Goal: Task Accomplishment & Management: Use online tool/utility

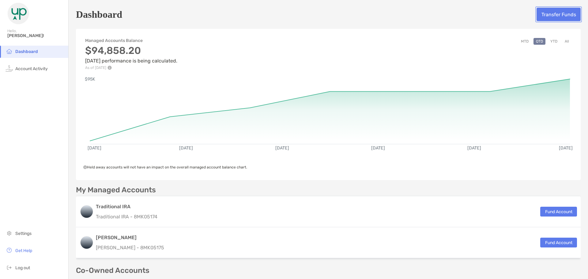
click at [543, 13] on button "Transfer Funds" at bounding box center [559, 14] width 44 height 13
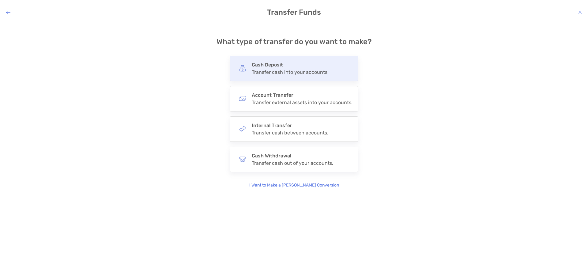
click at [244, 69] on img "modal" at bounding box center [242, 68] width 7 height 7
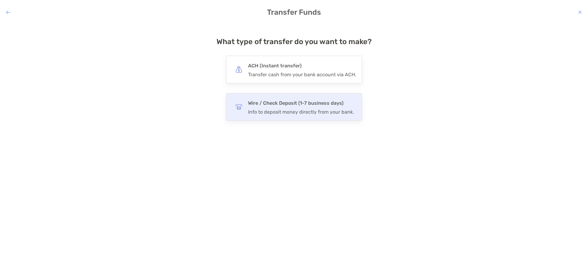
click at [241, 107] on img "modal" at bounding box center [239, 107] width 7 height 7
click at [0, 0] on input "****" at bounding box center [0, 0] width 0 height 0
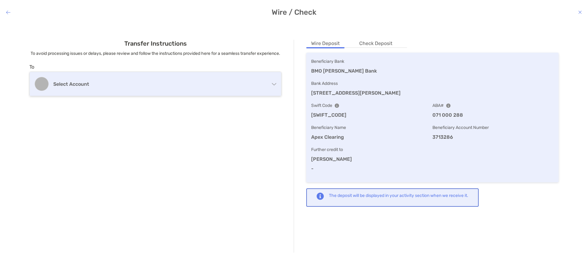
click at [187, 95] on div "Select account" at bounding box center [156, 84] width 252 height 24
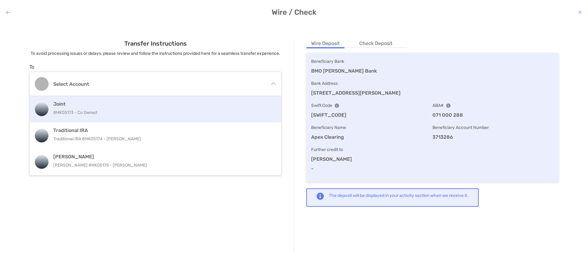
click at [168, 116] on p "8MK05173 - Co Owned" at bounding box center [156, 113] width 206 height 8
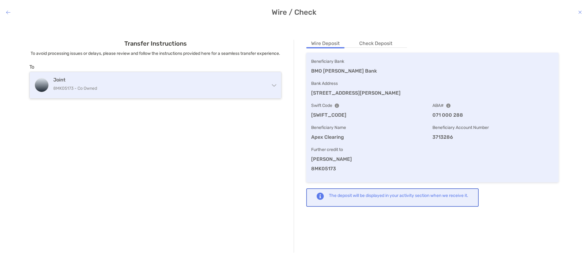
click at [271, 98] on div "Joint 8MK05173 - Co Owned" at bounding box center [156, 85] width 252 height 26
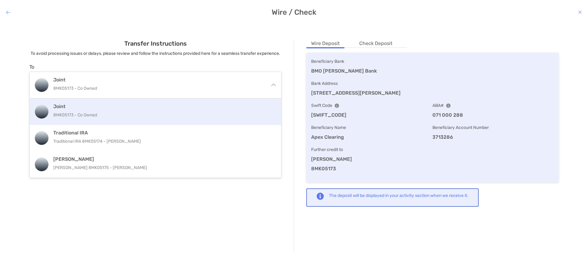
click at [214, 109] on h4 "Joint" at bounding box center [156, 107] width 206 height 6
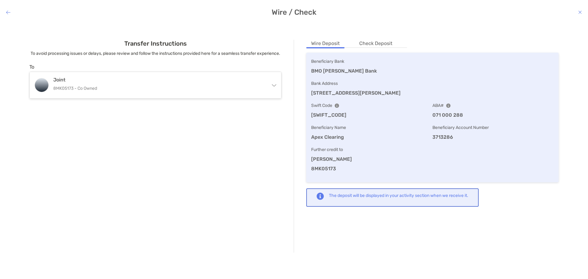
click at [393, 118] on p "[SWIFT_CODE]" at bounding box center [371, 115] width 121 height 8
click at [219, 126] on div "Transfer Instructions To avoid processing issues or delays, please review and f…" at bounding box center [155, 146] width 277 height 213
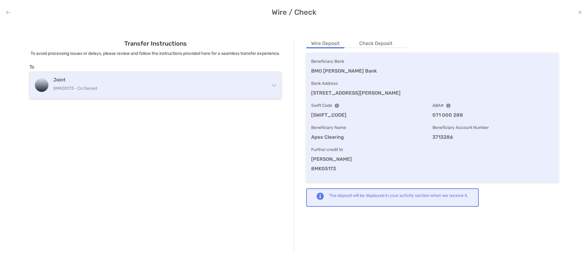
click at [233, 92] on p "8MK05173 - Co Owned" at bounding box center [153, 89] width 200 height 8
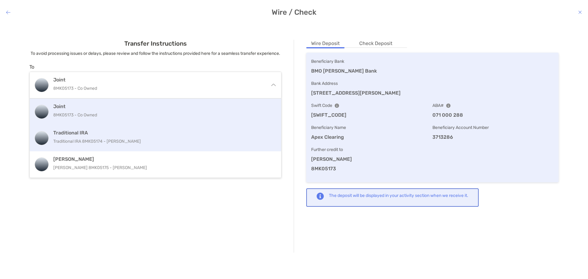
click at [215, 143] on div "Traditional IRA Traditional IRA 8MK05174 - [PERSON_NAME]" at bounding box center [156, 138] width 206 height 17
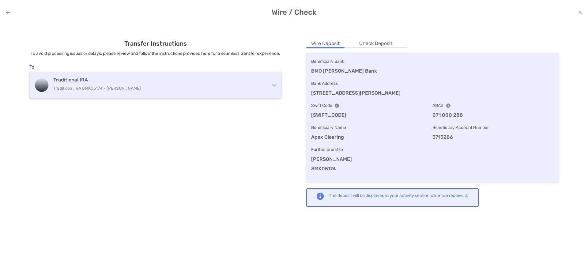
click at [237, 92] on p "Traditional IRA 8MK05174 - [PERSON_NAME]" at bounding box center [153, 89] width 200 height 8
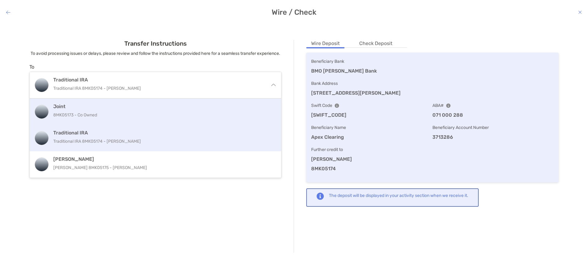
click at [229, 119] on p "8MK05173 - Co Owned" at bounding box center [156, 115] width 206 height 8
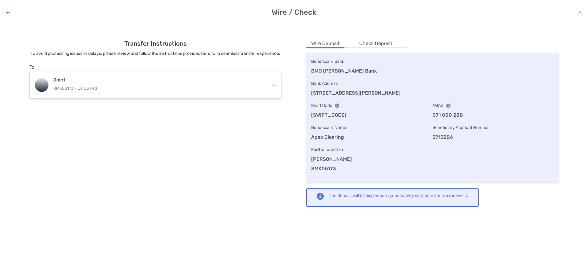
click at [377, 243] on div "Transfer Instructions To avoid processing issues or delays, please review and f…" at bounding box center [294, 146] width 578 height 237
click at [361, 48] on div "Beneficiary Bank BMO [PERSON_NAME] Bank Bank Address [STREET_ADDRESS][PERSON_NA…" at bounding box center [432, 115] width 252 height 134
click at [366, 43] on li "Check Deposit" at bounding box center [375, 44] width 43 height 8
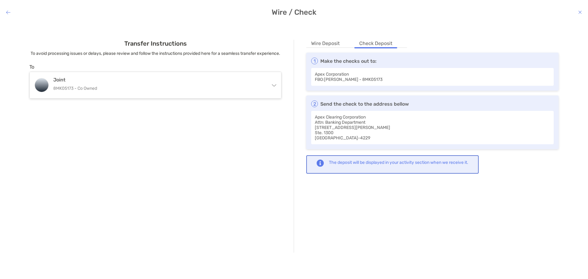
click at [333, 44] on li "Wire Deposit" at bounding box center [325, 44] width 38 height 8
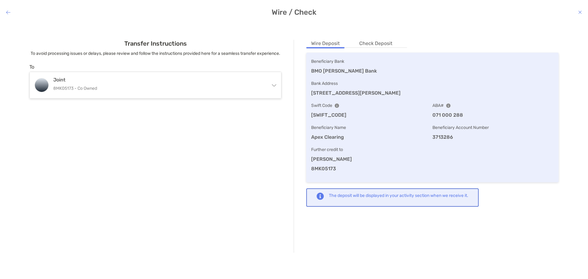
click at [328, 197] on div "The deposit will be displayed in your activity section when we receive it." at bounding box center [392, 197] width 172 height 18
click at [449, 150] on p "Further credit to" at bounding box center [432, 150] width 243 height 8
click at [467, 104] on p "ABA#" at bounding box center [493, 106] width 121 height 8
click at [466, 103] on p "ABA#" at bounding box center [493, 106] width 121 height 8
click at [433, 111] on div "ABA# 071 000 288" at bounding box center [493, 110] width 121 height 17
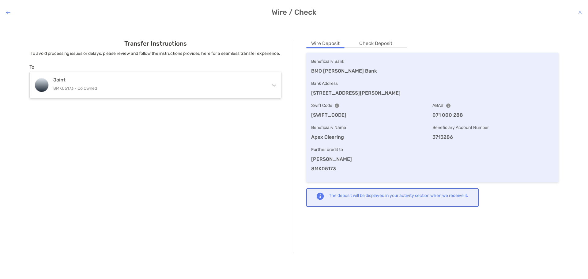
drag, startPoint x: 344, startPoint y: 103, endPoint x: 335, endPoint y: 102, distance: 9.0
click at [343, 103] on p "Swift Code" at bounding box center [371, 106] width 121 height 8
drag, startPoint x: 332, startPoint y: 102, endPoint x: 329, endPoint y: 105, distance: 3.9
click at [330, 105] on p "Swift Code" at bounding box center [371, 106] width 121 height 8
click at [354, 111] on div "Swift Code [SWIFT_CODE]" at bounding box center [371, 110] width 121 height 17
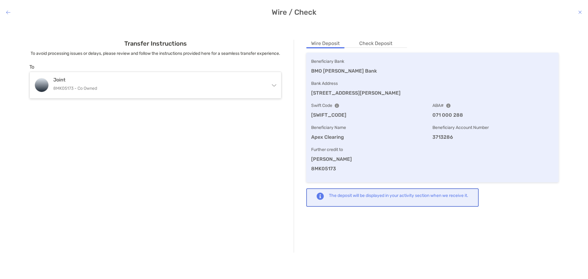
click at [328, 114] on p "[SWIFT_CODE]" at bounding box center [371, 115] width 121 height 8
drag, startPoint x: 362, startPoint y: 124, endPoint x: 349, endPoint y: 131, distance: 15.2
click at [362, 125] on p "Beneficiary Name" at bounding box center [371, 128] width 121 height 8
drag, startPoint x: 331, startPoint y: 135, endPoint x: 353, endPoint y: 148, distance: 25.0
click at [333, 137] on p "Apex Clearing" at bounding box center [371, 137] width 121 height 8
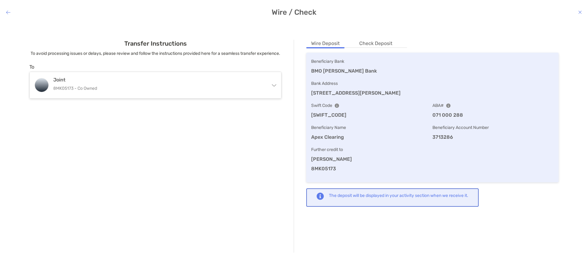
click at [362, 152] on p "Further credit to" at bounding box center [432, 150] width 243 height 8
click at [333, 170] on p "8MK05173" at bounding box center [432, 169] width 243 height 8
click at [9, 12] on icon "modal" at bounding box center [8, 12] width 4 height 5
